Goal: Information Seeking & Learning: Learn about a topic

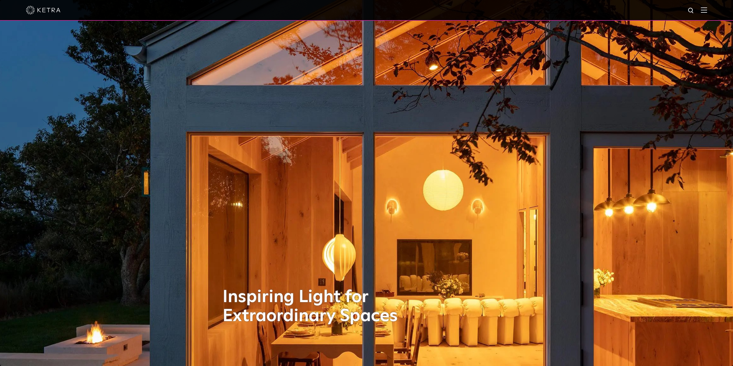
click at [707, 9] on img at bounding box center [704, 9] width 6 height 5
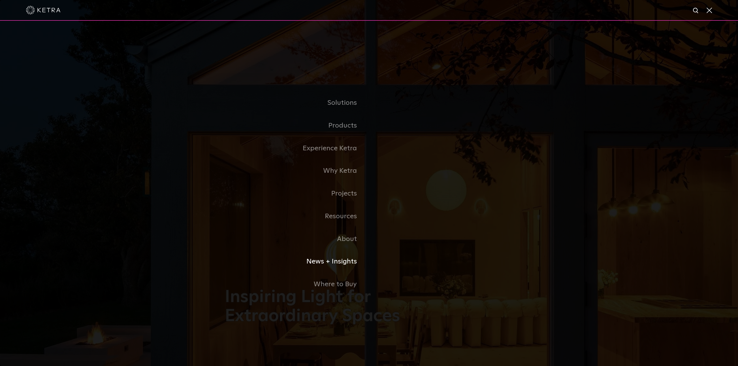
click at [349, 266] on link "News + Insights" at bounding box center [297, 261] width 144 height 23
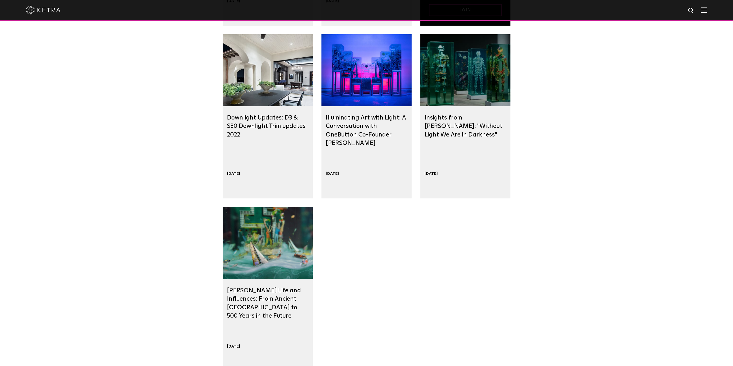
scroll to position [346, 0]
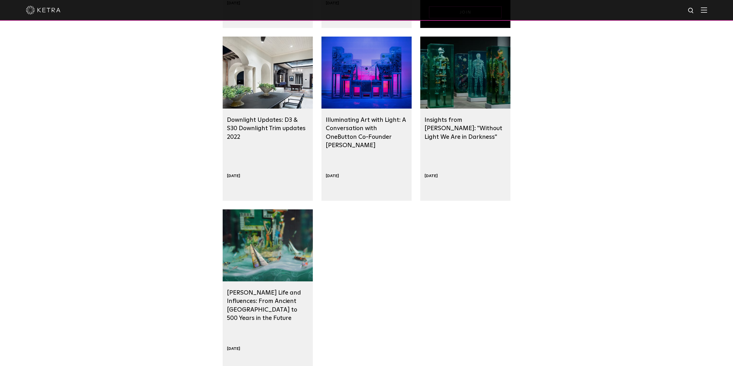
click at [358, 82] on div at bounding box center [367, 73] width 90 height 72
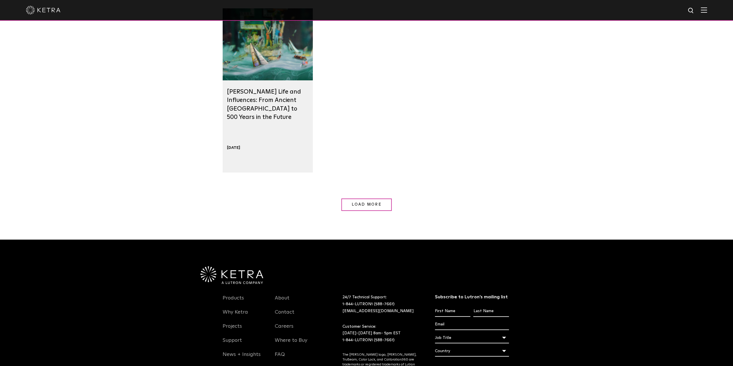
scroll to position [547, 0]
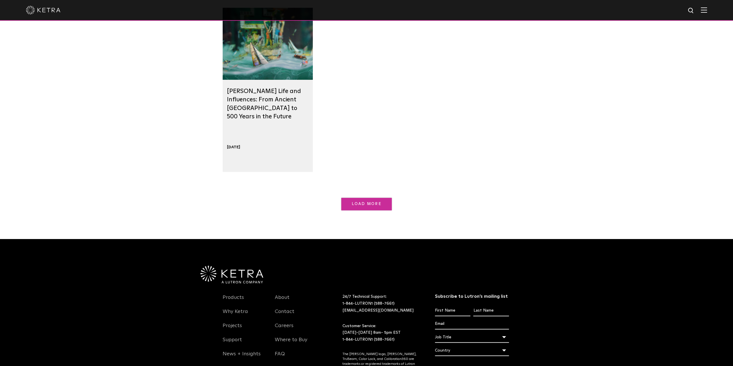
click at [369, 202] on span "Load More" at bounding box center [367, 204] width 30 height 4
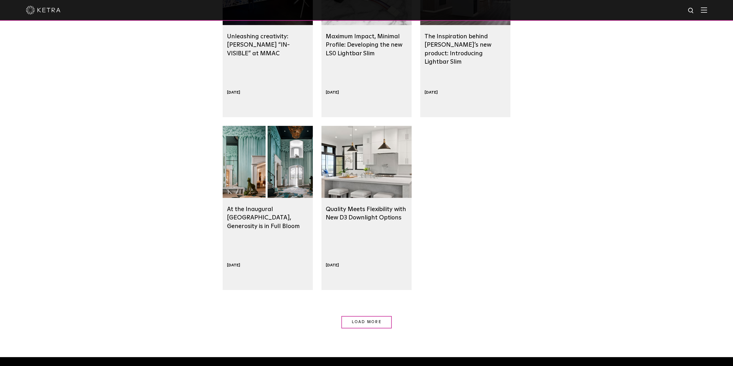
scroll to position [778, 0]
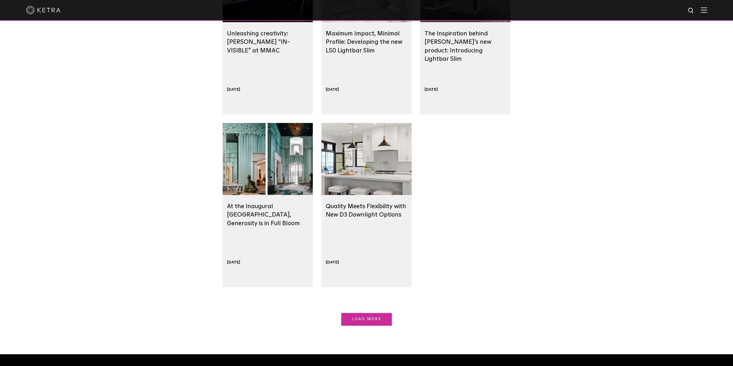
click at [365, 321] on span "Load More" at bounding box center [367, 319] width 30 height 4
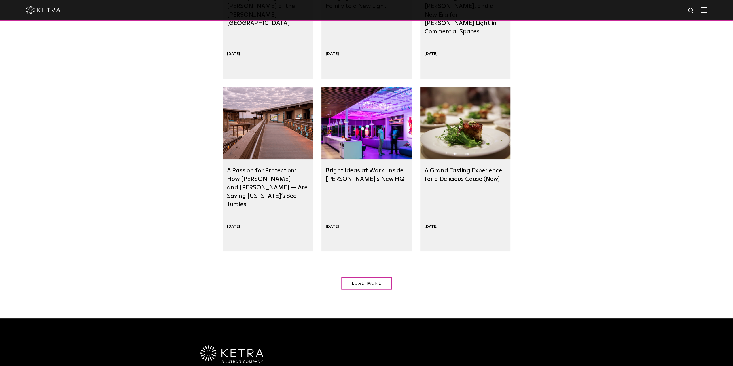
scroll to position [1210, 0]
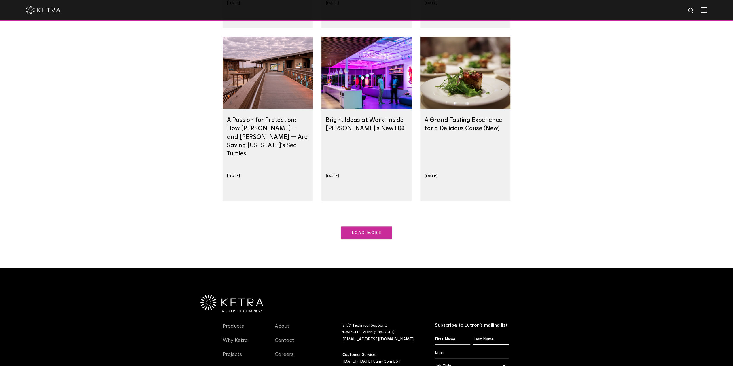
click at [384, 236] on link "Load More" at bounding box center [366, 233] width 50 height 12
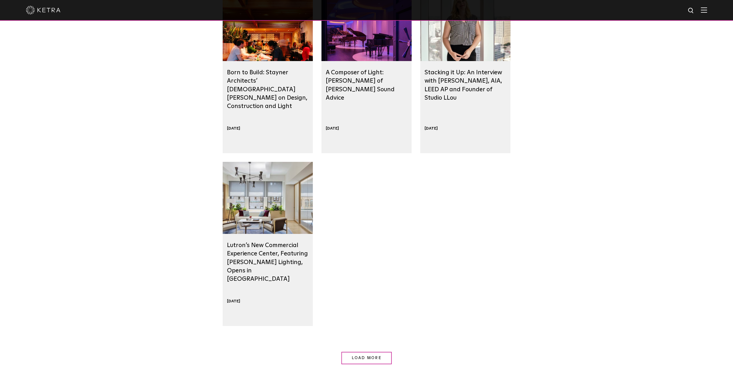
scroll to position [1671, 0]
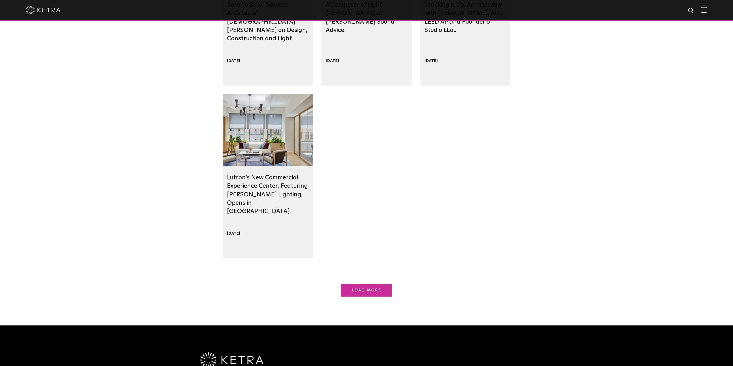
click at [369, 292] on span "Load More" at bounding box center [367, 290] width 30 height 4
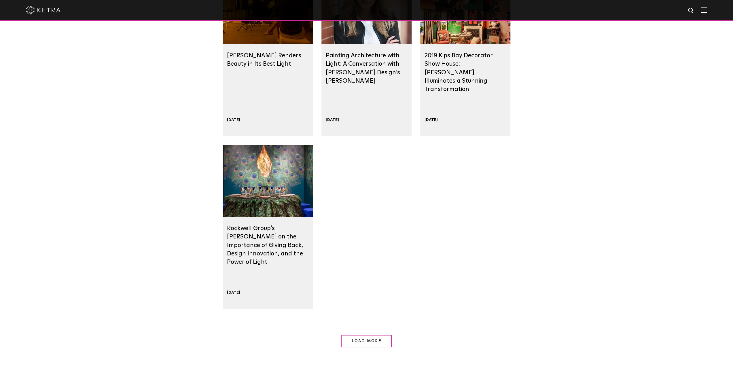
scroll to position [2017, 0]
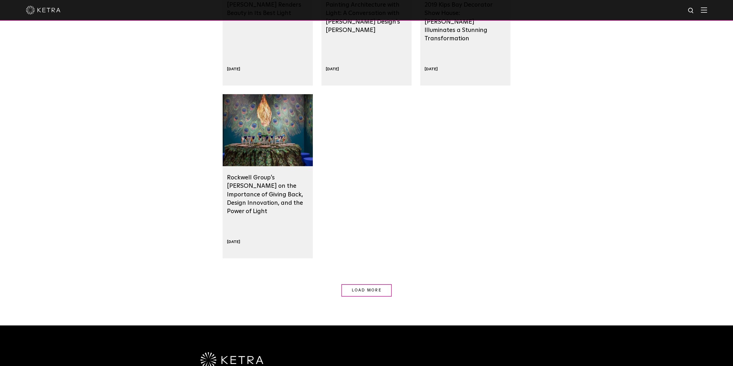
click at [255, 131] on div at bounding box center [268, 130] width 90 height 72
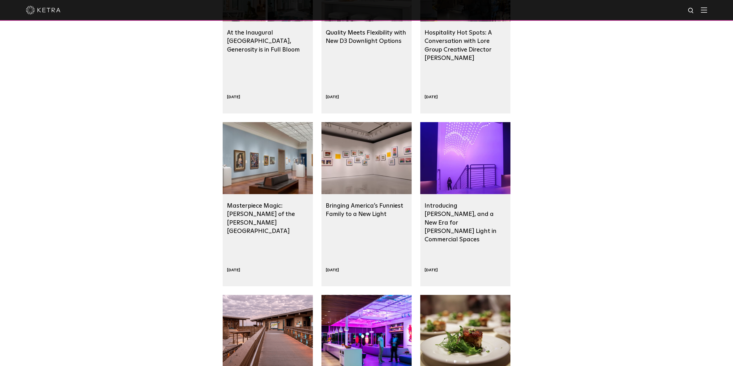
scroll to position [951, 0]
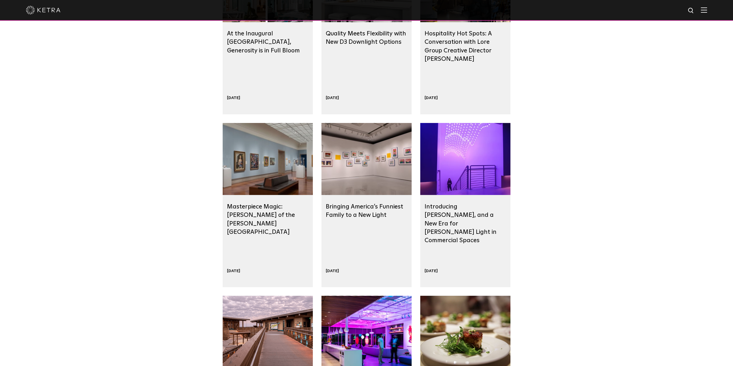
click at [262, 171] on div at bounding box center [268, 159] width 90 height 72
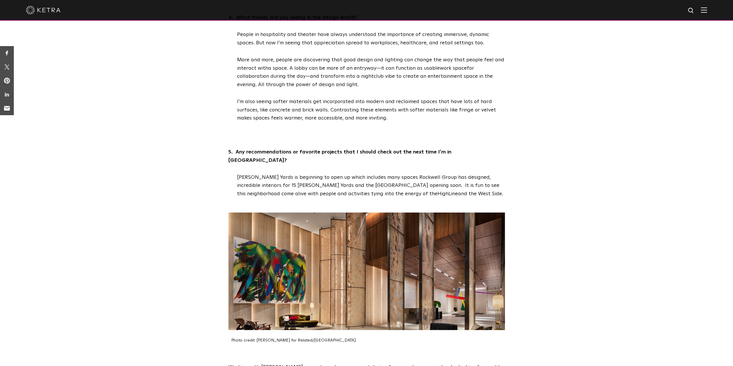
scroll to position [1239, 0]
